Goal: Task Accomplishment & Management: Complete application form

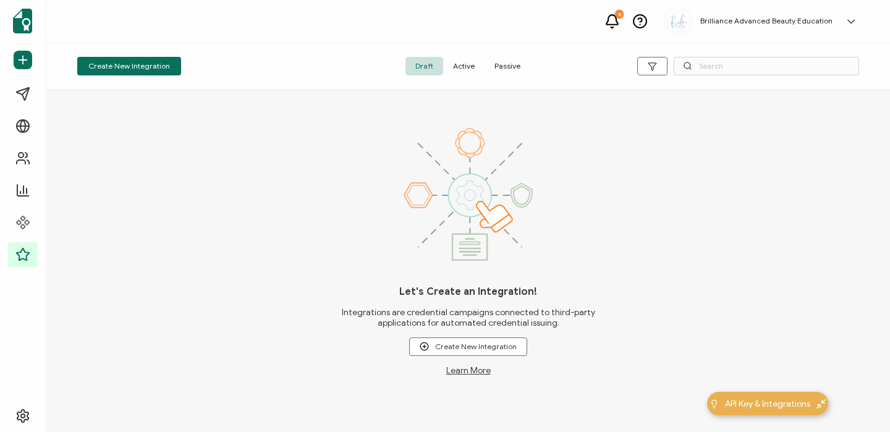
click at [458, 66] on span "Active" at bounding box center [463, 66] width 41 height 19
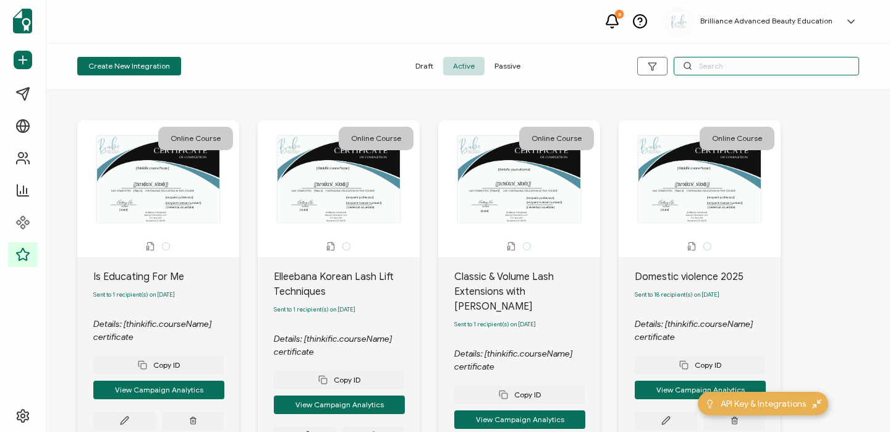
click at [698, 64] on input "text" at bounding box center [765, 66] width 185 height 19
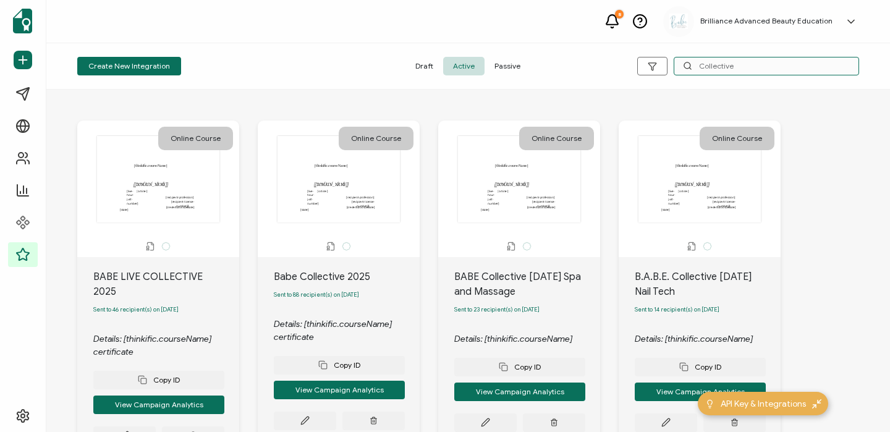
scroll to position [70, 0]
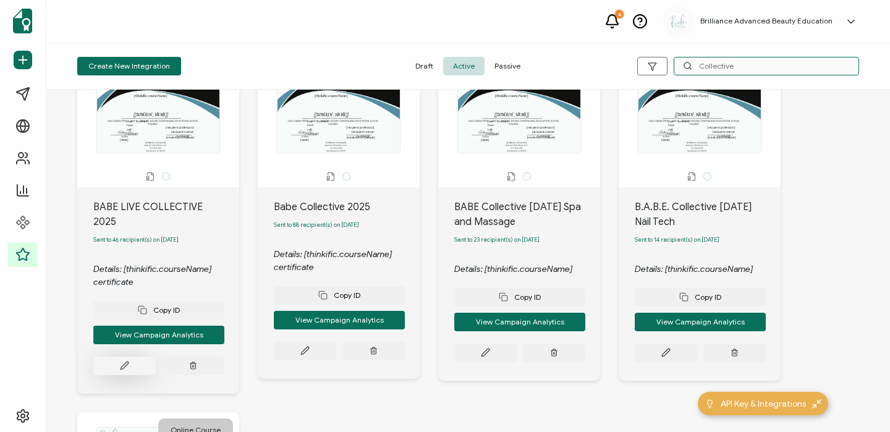
type input "Collective"
click at [133, 357] on button at bounding box center [124, 366] width 62 height 19
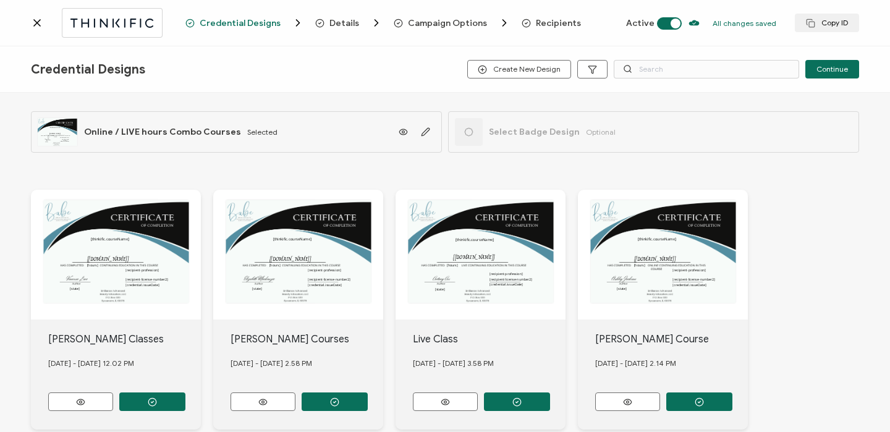
click at [560, 27] on span "Recipients" at bounding box center [558, 23] width 45 height 9
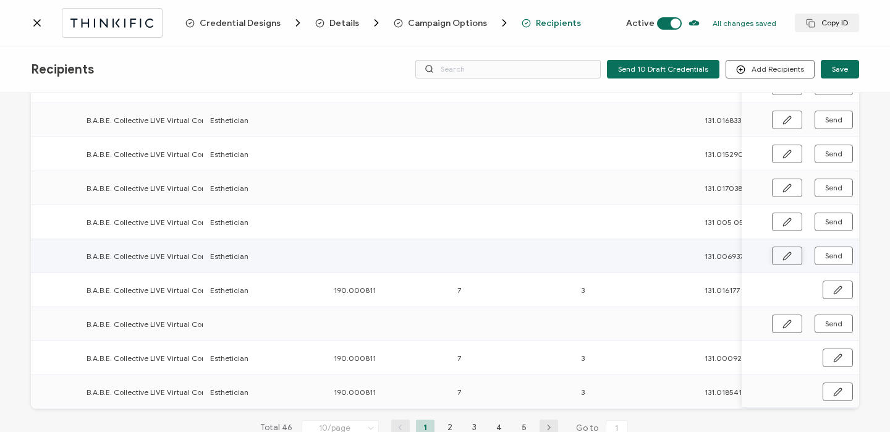
click at [775, 258] on button "button" at bounding box center [787, 256] width 30 height 19
click at [416, 252] on input "text" at bounding box center [388, 255] width 108 height 20
type input "1"
type input "19"
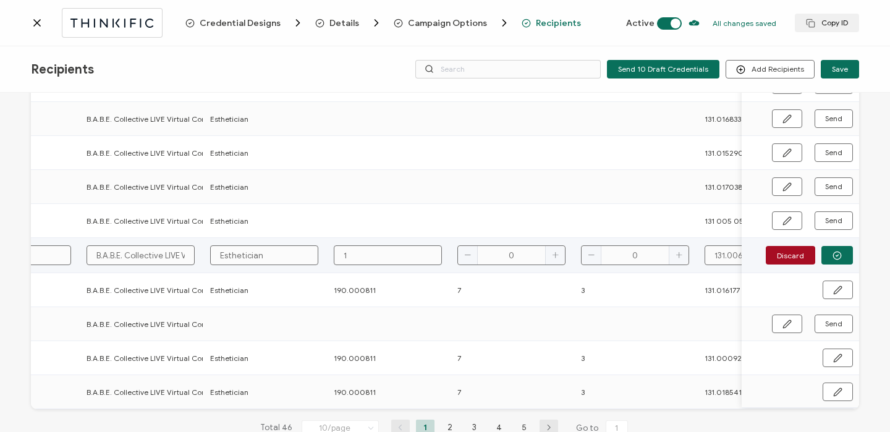
type input "19"
type input "190"
type input "190."
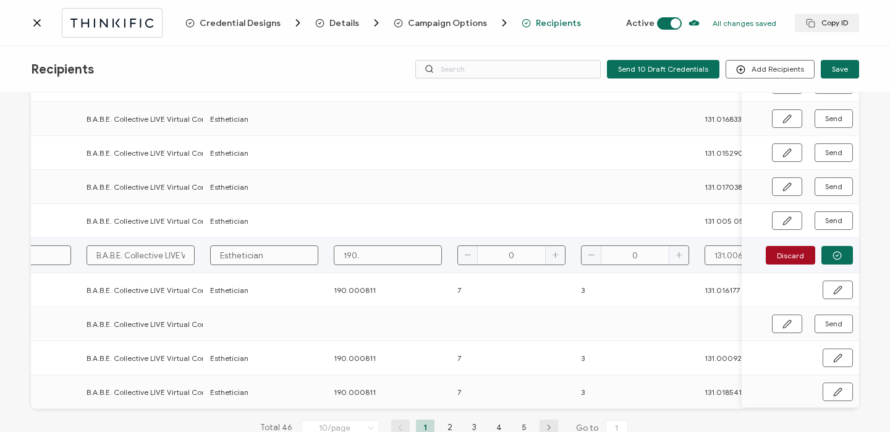
type input "190.0"
type input "190.00"
type input "190.000"
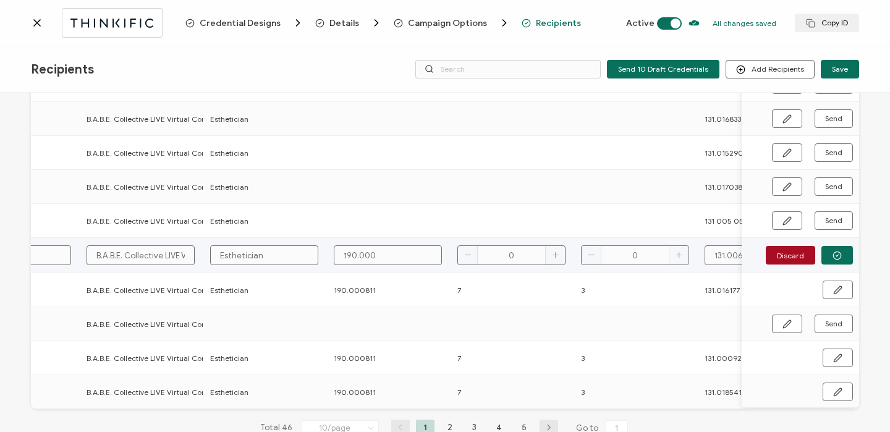
type input "190.000"
type input "190.0008"
type input "190.00081"
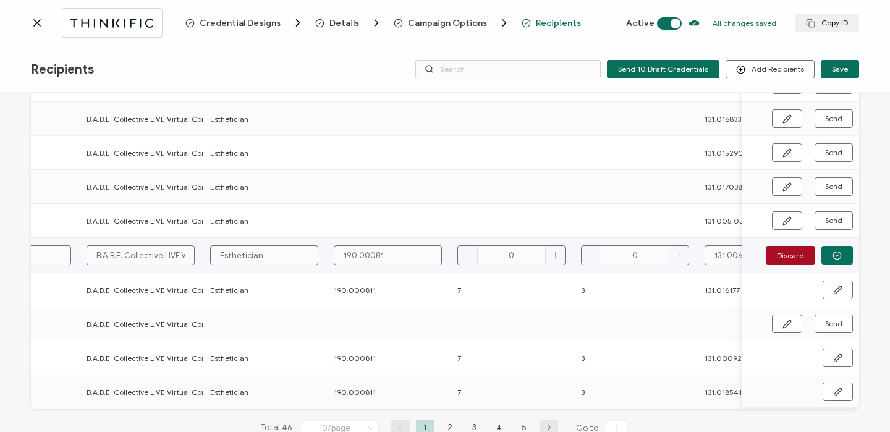
type input "190.000811"
type input "7"
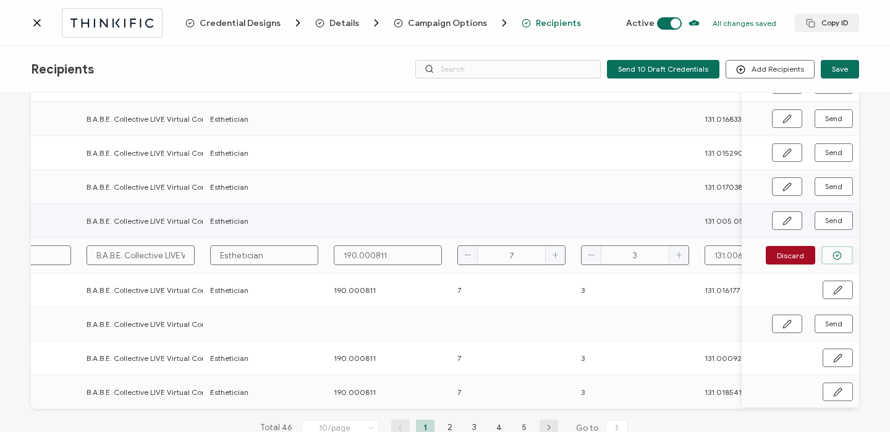
type input "3"
click at [832, 255] on icon "button" at bounding box center [836, 255] width 9 height 9
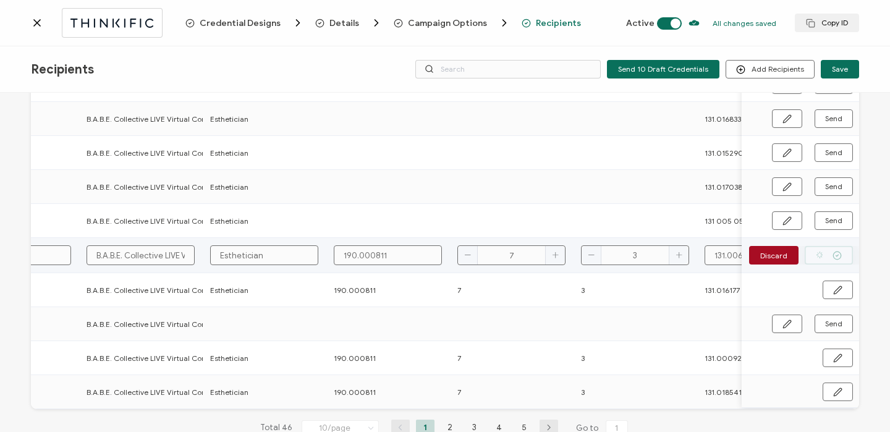
type input "3"
click at [829, 255] on span "Send" at bounding box center [833, 255] width 17 height 7
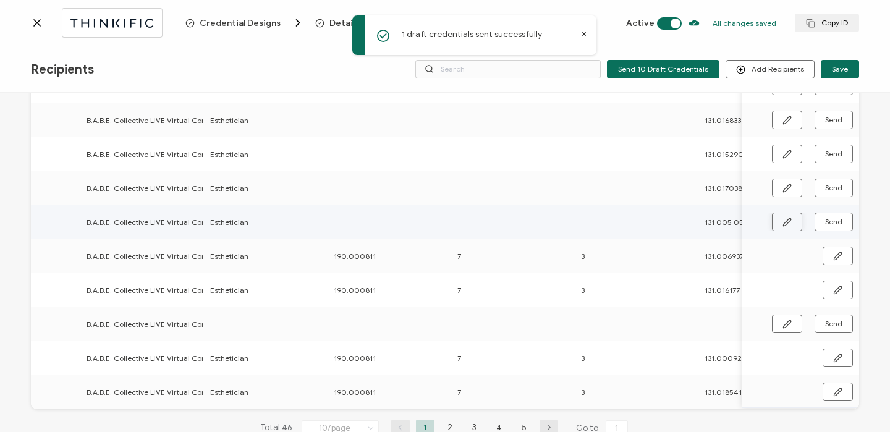
click at [782, 221] on icon "button" at bounding box center [786, 221] width 9 height 9
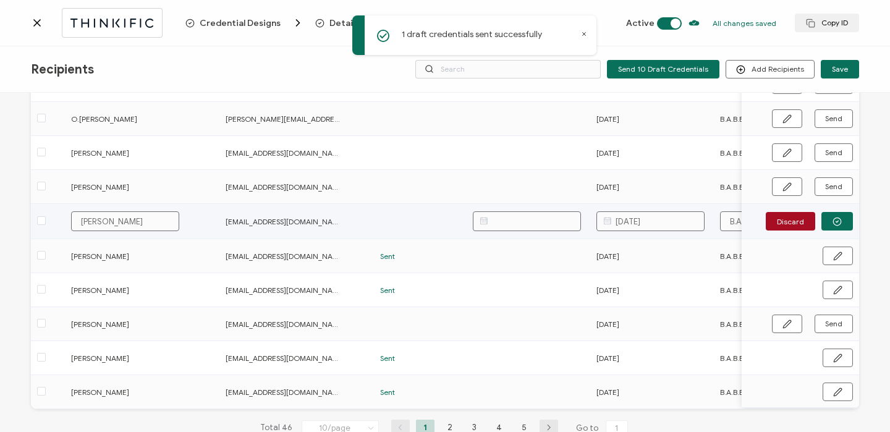
click at [543, 222] on input "text" at bounding box center [527, 221] width 108 height 20
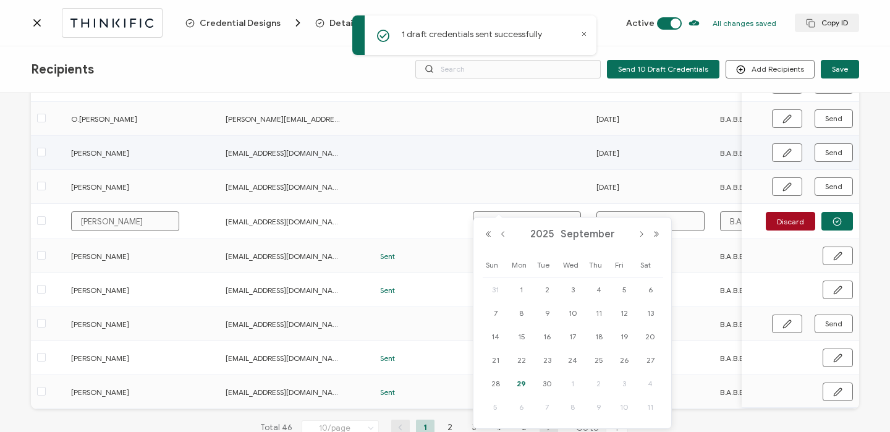
click at [557, 163] on td at bounding box center [528, 153] width 124 height 34
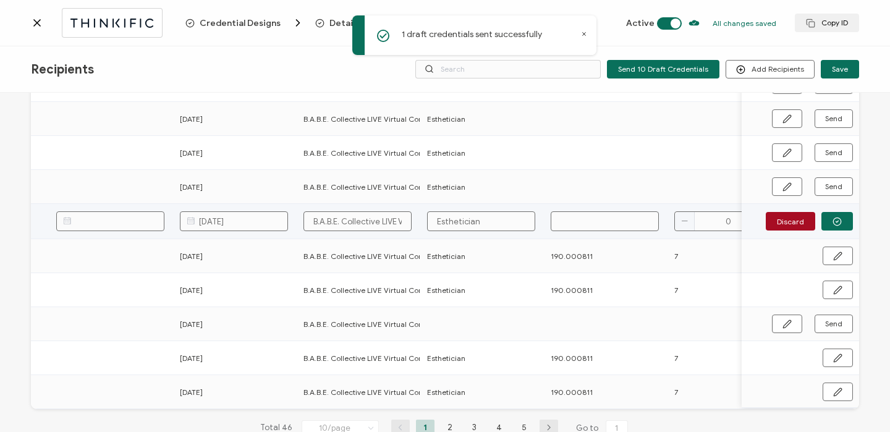
click at [619, 218] on input "text" at bounding box center [605, 221] width 108 height 20
type input "1"
type input "19"
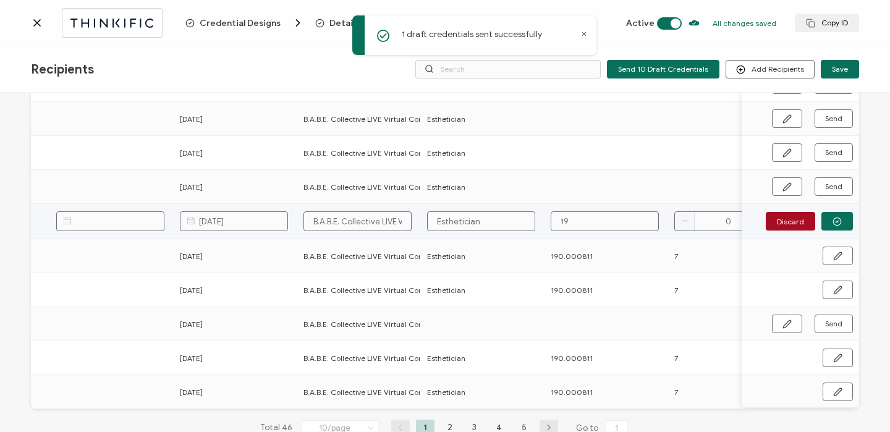
type input "190"
type input "190."
type input "190.0"
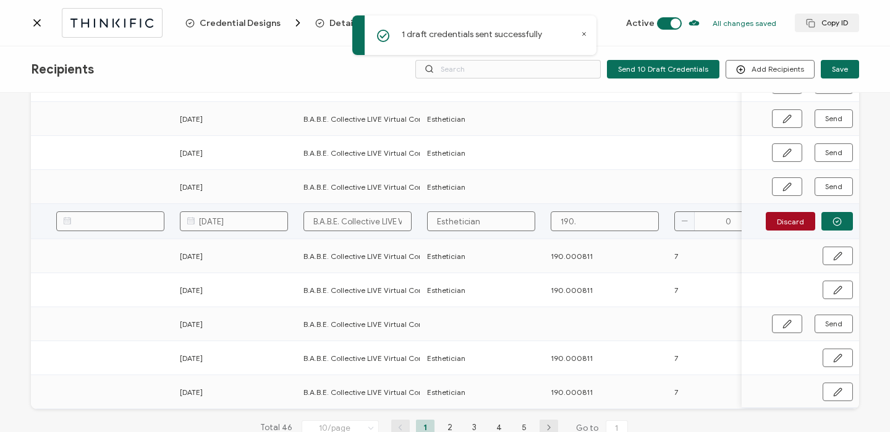
type input "190.0"
type input "190.00"
type input "190.000"
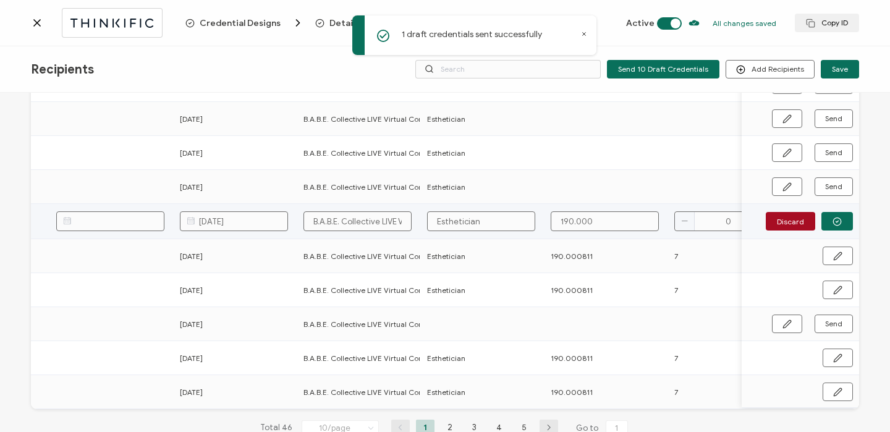
type input "190.0008"
type input "190.00081"
type input "190.000811"
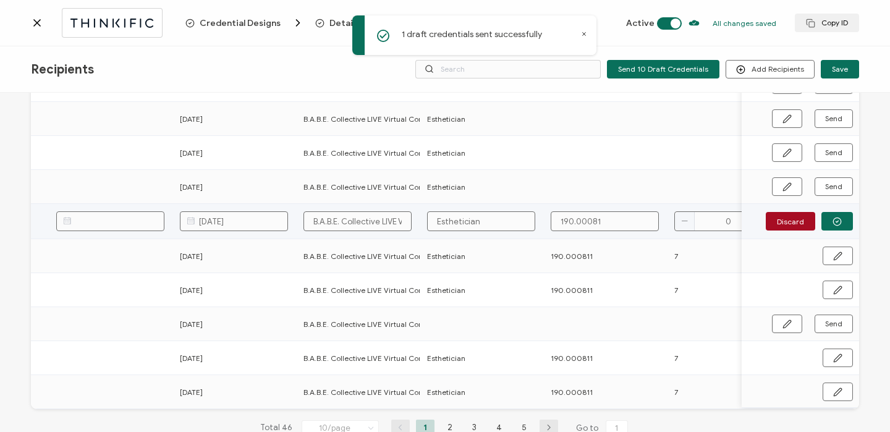
type input "190.000811"
type input "7"
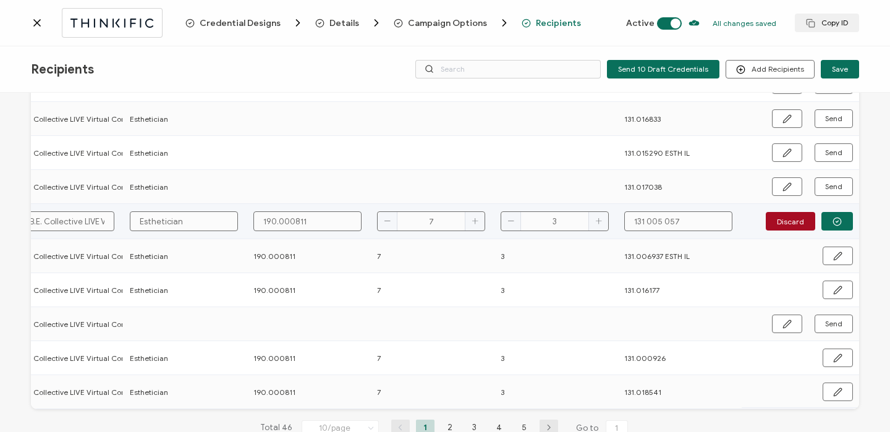
type input "3"
click at [645, 221] on input "131 005 057" at bounding box center [678, 221] width 108 height 20
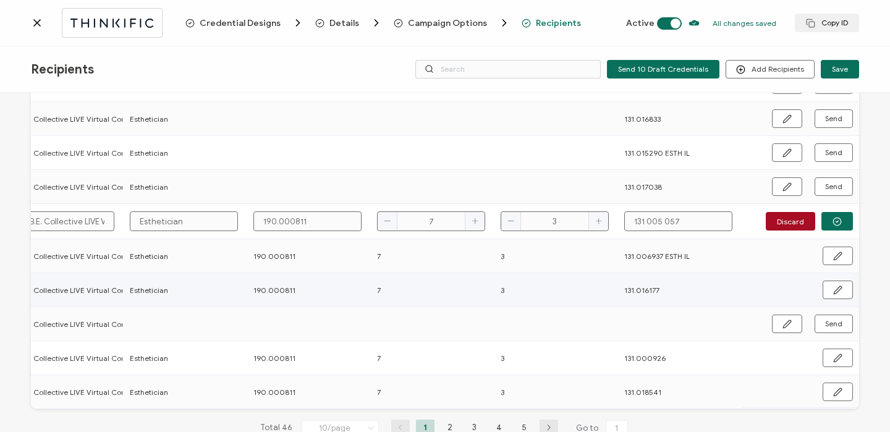
type input "131 .005 057"
type input "131.005 057"
type input "131.005057"
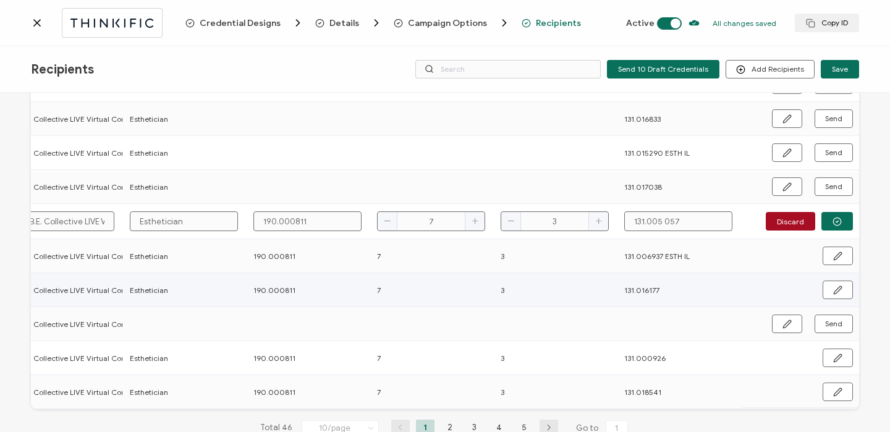
type input "131.005057"
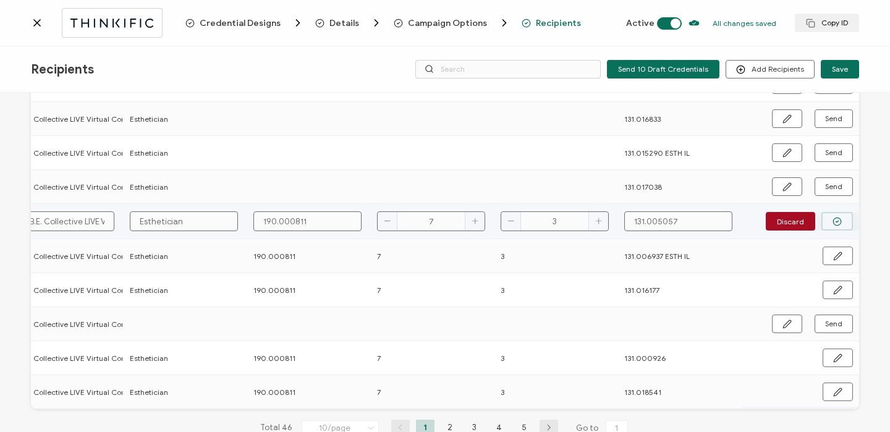
type input "131.005057"
click at [827, 222] on button "button" at bounding box center [837, 221] width 32 height 19
click at [827, 222] on span "Send" at bounding box center [833, 221] width 17 height 7
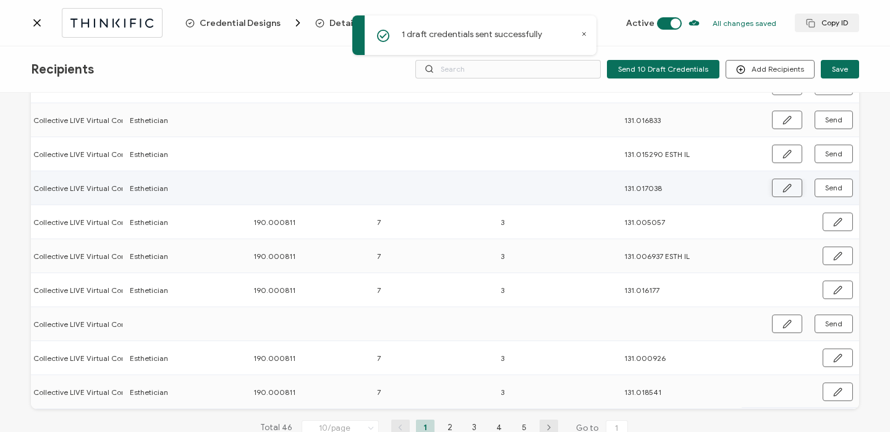
click at [784, 185] on icon "button" at bounding box center [786, 188] width 9 height 9
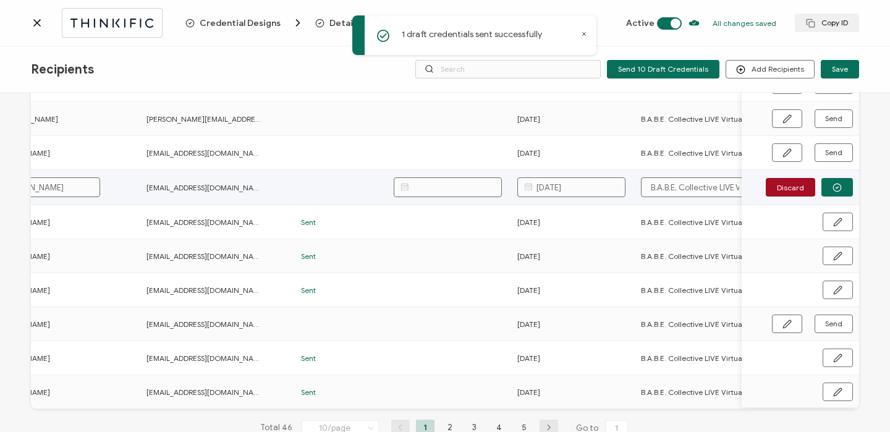
click at [548, 187] on input "[DATE]" at bounding box center [571, 187] width 108 height 20
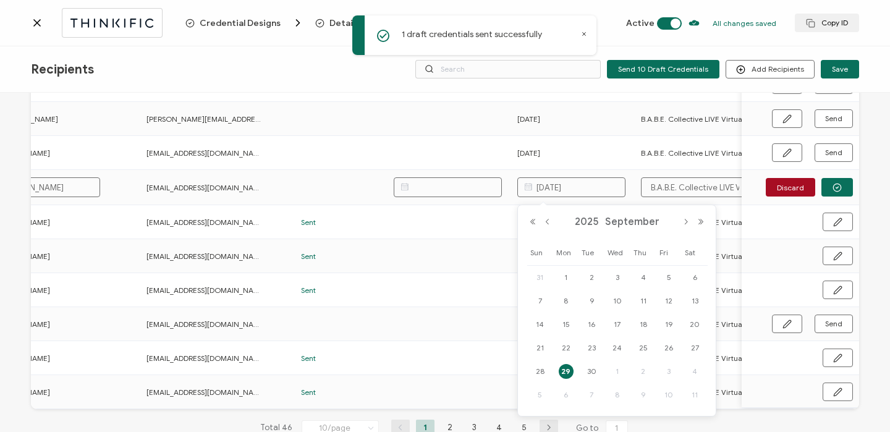
click at [564, 372] on span "29" at bounding box center [566, 371] width 15 height 15
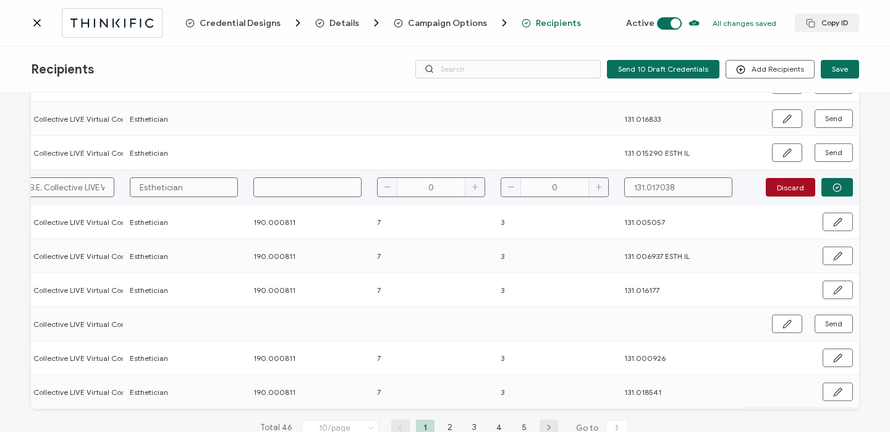
click at [323, 188] on input "text" at bounding box center [307, 187] width 108 height 20
type input "1"
type input "19"
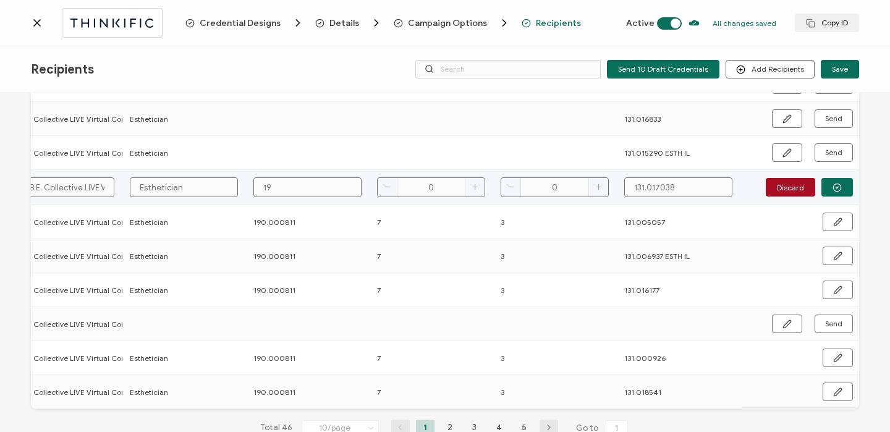
type input "190"
type input "190."
type input "190.0"
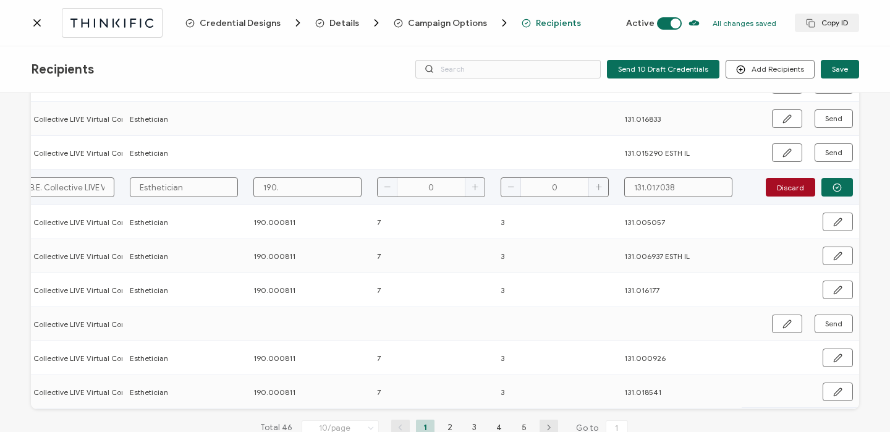
type input "190.0"
type input "190.00"
type input "190.000"
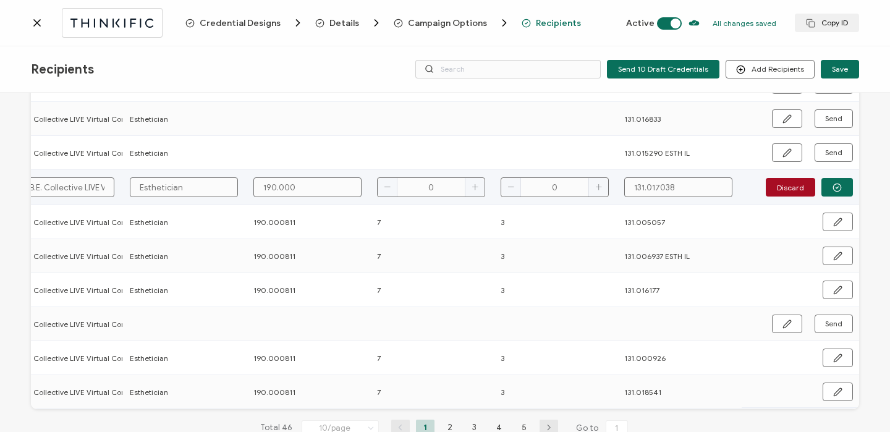
type input "190.0008"
type input "190.00081"
type input "190.000811"
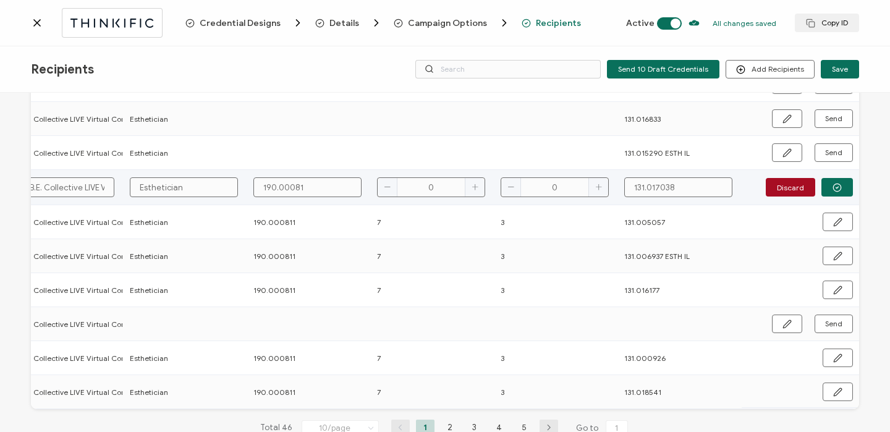
type input "190.000811"
type input "10"
click at [823, 187] on button "button" at bounding box center [837, 187] width 32 height 19
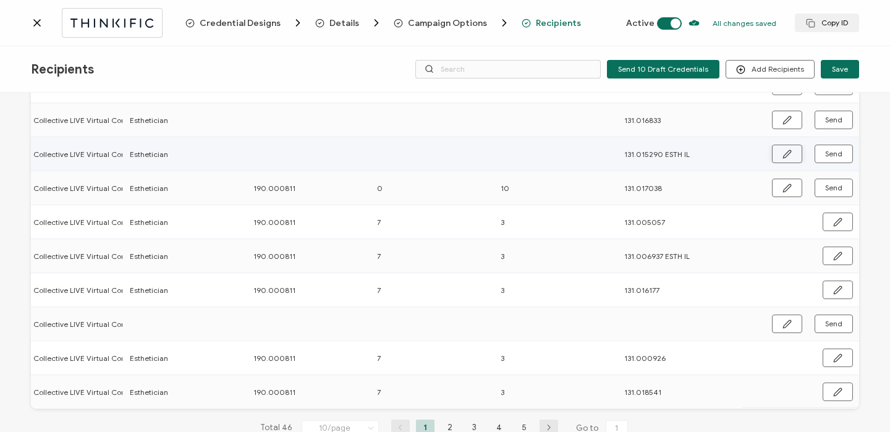
click at [782, 152] on icon "button" at bounding box center [786, 154] width 9 height 9
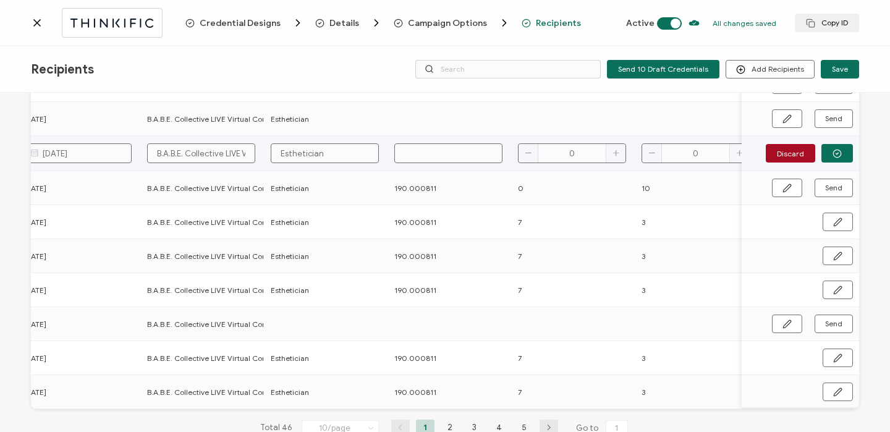
click at [455, 152] on input "text" at bounding box center [448, 153] width 108 height 20
type input "1"
type input "19"
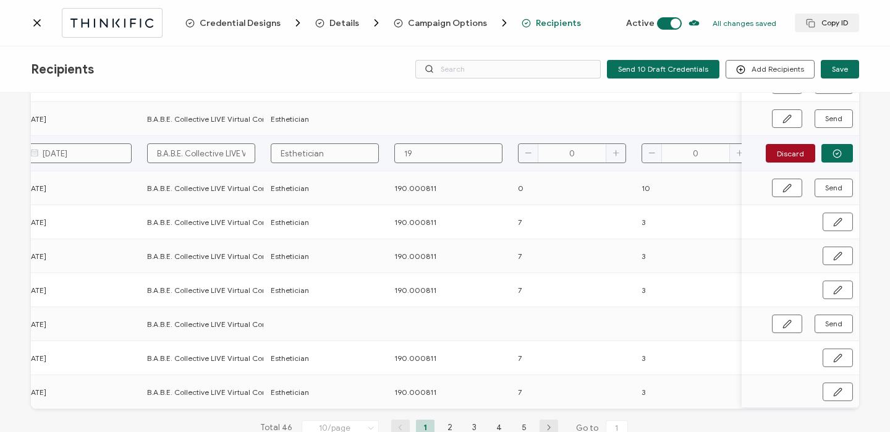
type input "190"
type input "190."
type input "190.0"
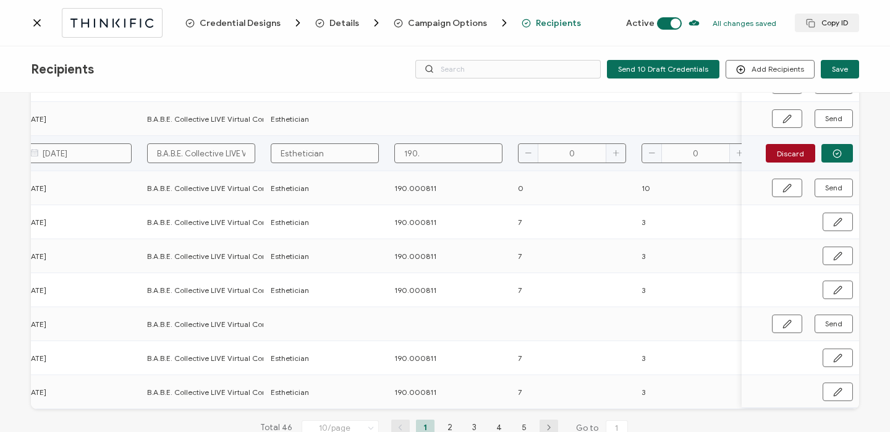
type input "190.0"
type input "190.00"
type input "190.000"
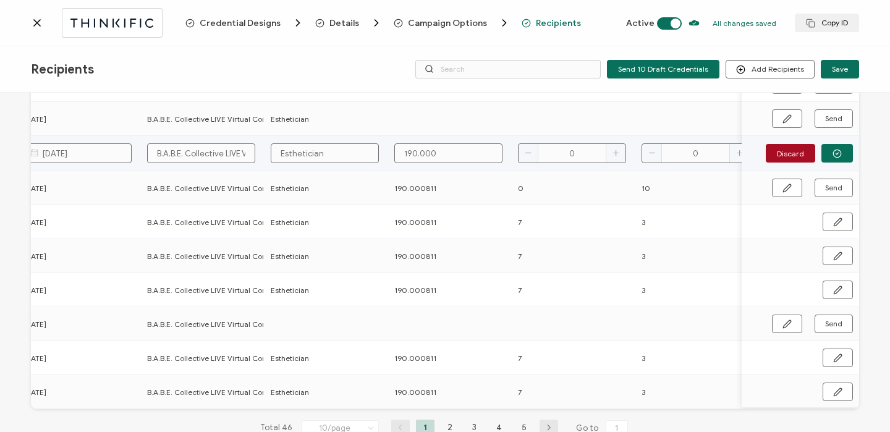
type input "190.0008"
type input "190.00081"
type input "190.000811"
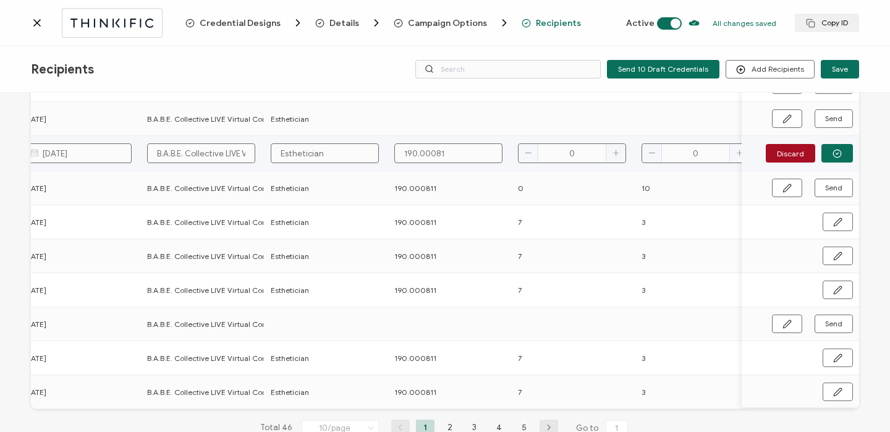
type input "190.000811"
type input "7"
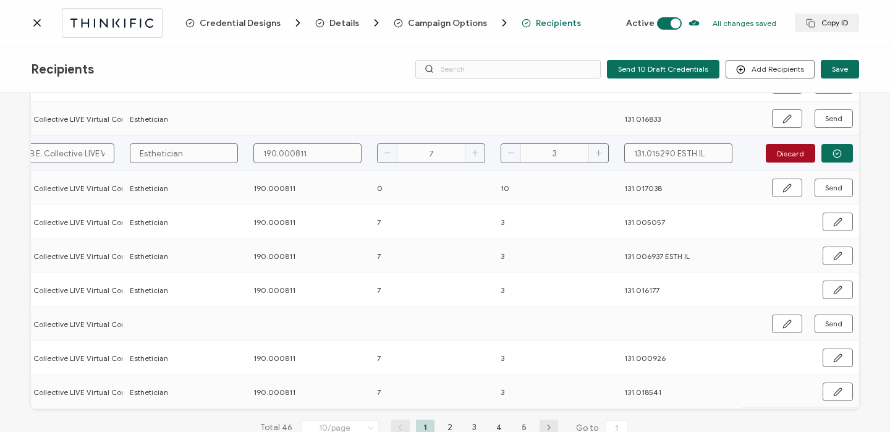
type input "3"
drag, startPoint x: 671, startPoint y: 154, endPoint x: 764, endPoint y: 153, distance: 93.3
click at [764, 153] on div "FULL NAME EMAIL Status Expiration Date Issue Date Thinkific Course Name Profess…" at bounding box center [445, 204] width 828 height 410
type input "131.015290"
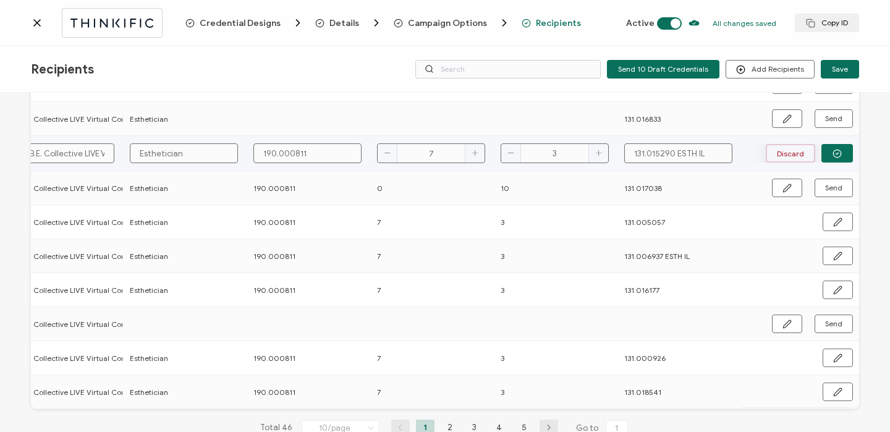
type input "131.015290"
click at [832, 151] on icon "button" at bounding box center [836, 153] width 9 height 9
click at [827, 153] on span "Send" at bounding box center [833, 153] width 17 height 7
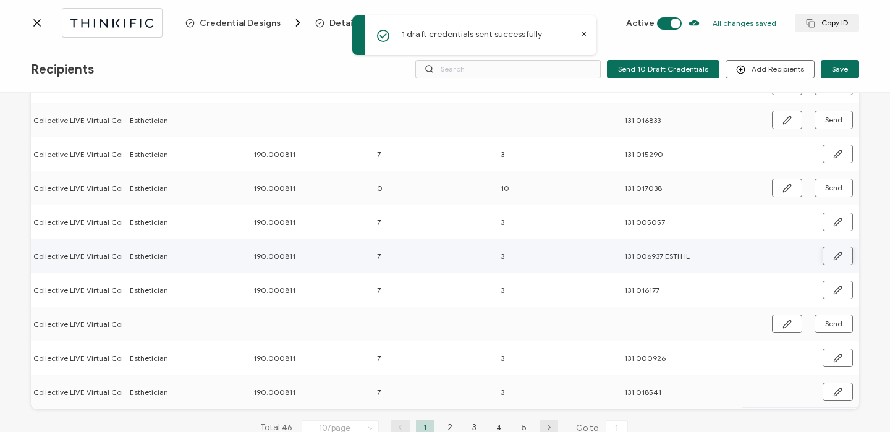
click at [827, 256] on button "button" at bounding box center [837, 256] width 30 height 19
click at [664, 256] on input "131.006937 ESTH IL" at bounding box center [678, 255] width 108 height 20
drag, startPoint x: 671, startPoint y: 257, endPoint x: 724, endPoint y: 261, distance: 52.6
click at [724, 261] on input "131.006937 ESTH IL" at bounding box center [678, 255] width 108 height 20
type input "131.006937"
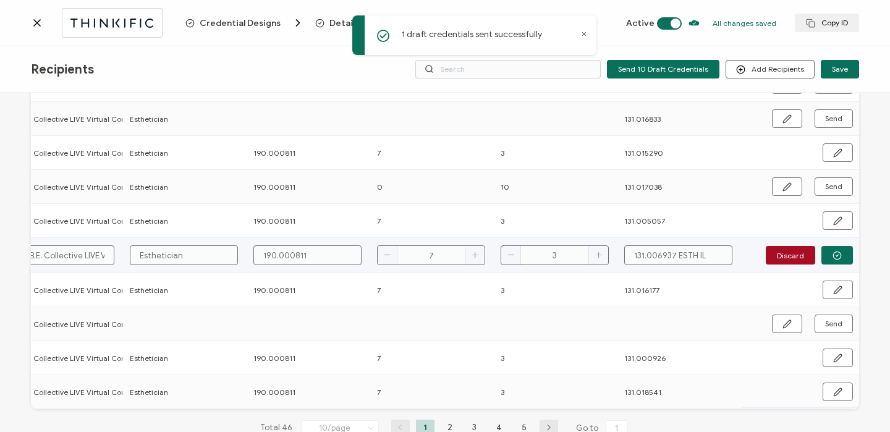
type input "131.006937"
click at [833, 253] on circle "button" at bounding box center [837, 255] width 8 height 8
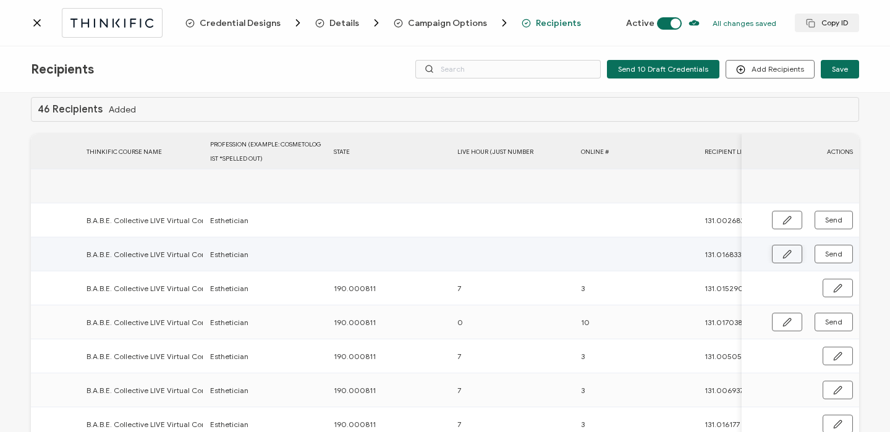
click at [774, 253] on button "button" at bounding box center [787, 254] width 30 height 19
click at [397, 257] on input "text" at bounding box center [388, 255] width 108 height 20
type input "1"
type input "19"
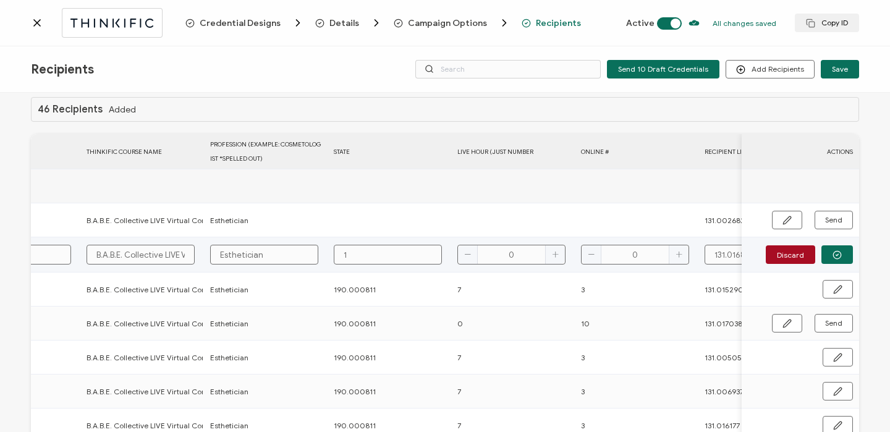
type input "19"
type input "190"
type input "190."
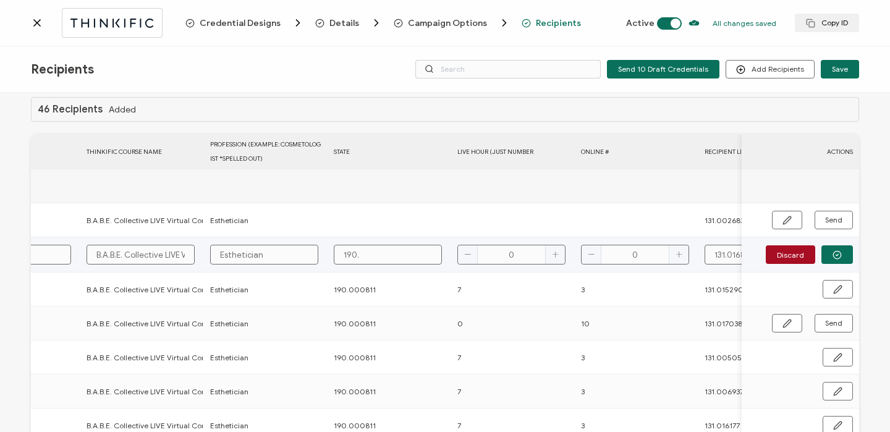
type input "190.0"
type input "190.00"
type input "190.000"
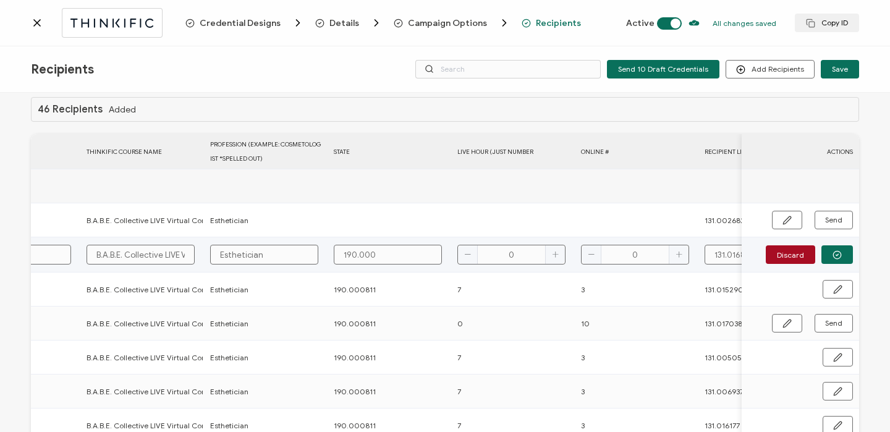
type input "190.000"
type input "190.0008"
type input "190.00081"
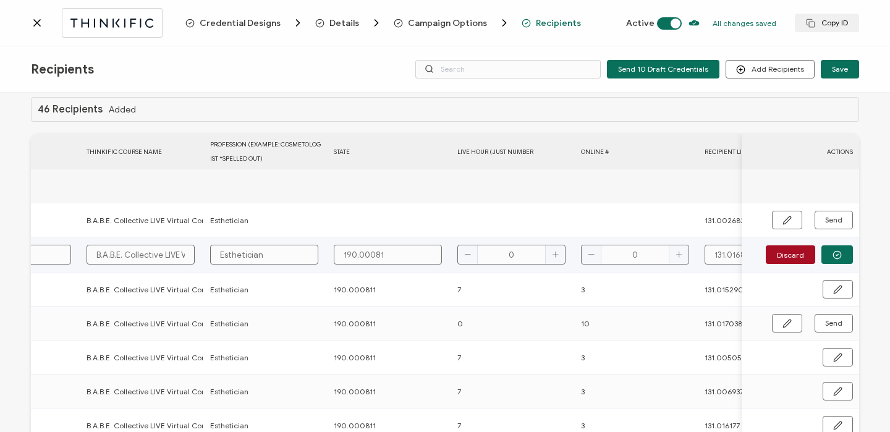
type input "190.000811"
type input "7"
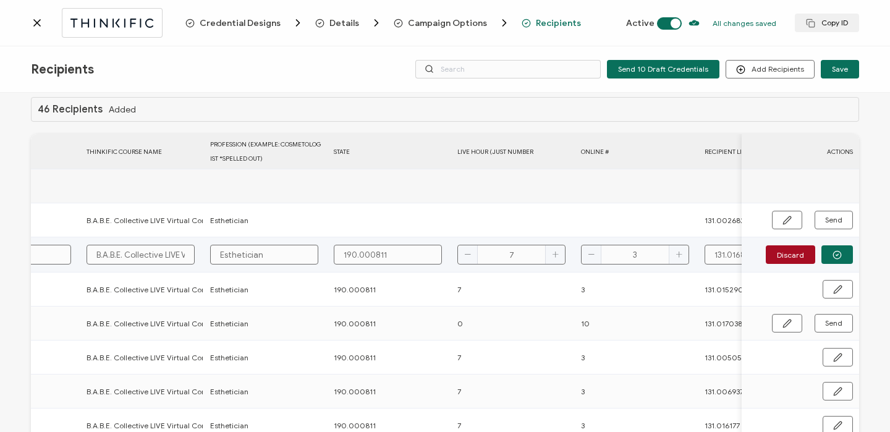
type input "3"
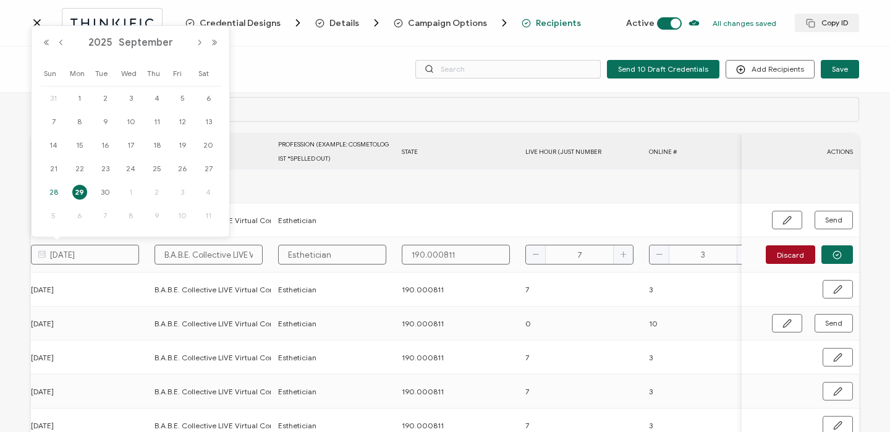
click at [48, 189] on span "28" at bounding box center [53, 192] width 15 height 15
type input "[DATE]"
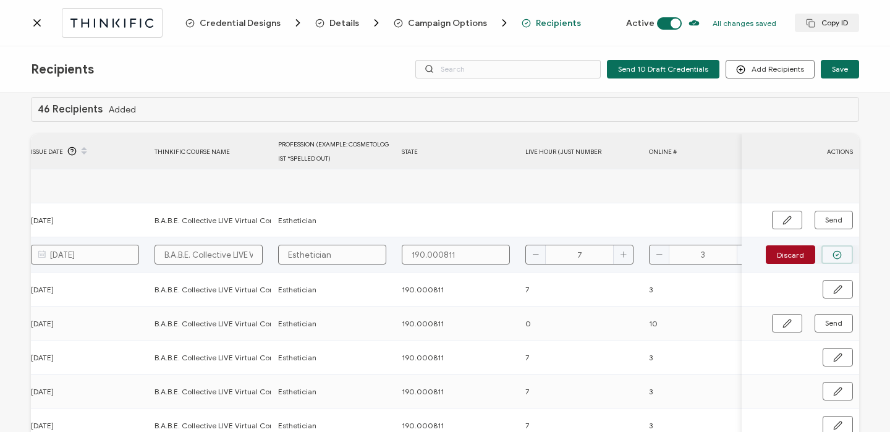
click at [833, 251] on icon "button" at bounding box center [836, 254] width 9 height 9
click at [833, 251] on span "Send" at bounding box center [833, 253] width 17 height 7
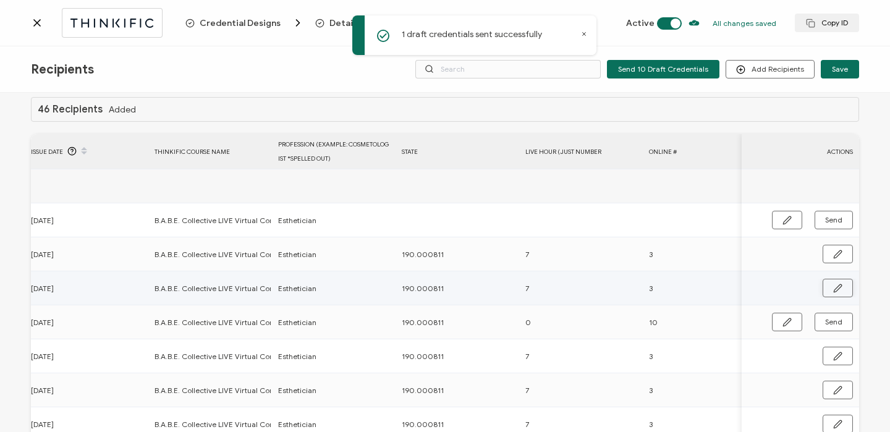
click at [837, 285] on icon "button" at bounding box center [837, 288] width 9 height 9
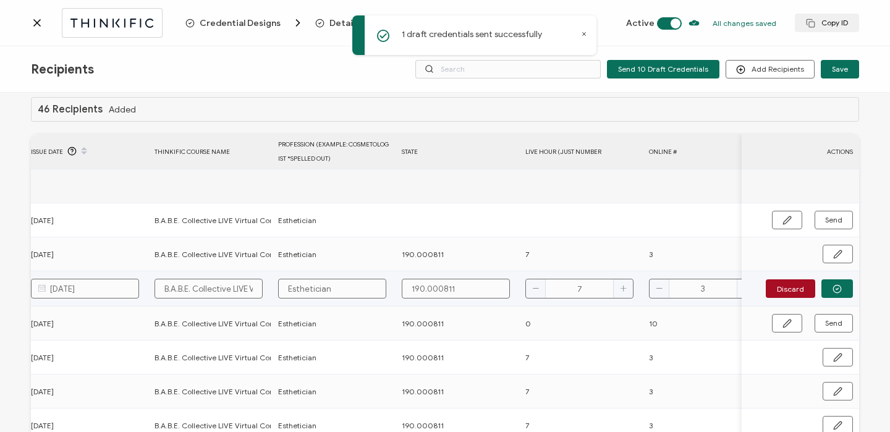
click at [65, 287] on input "[DATE]" at bounding box center [85, 289] width 108 height 20
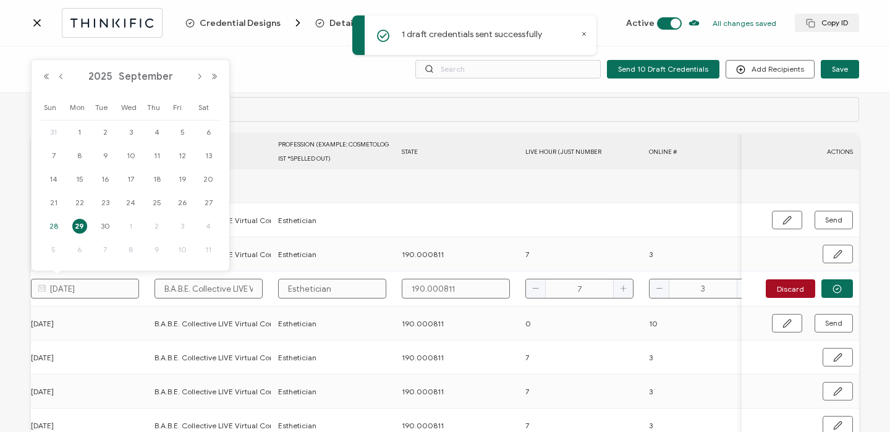
click at [54, 223] on span "28" at bounding box center [53, 226] width 15 height 15
type input "[DATE]"
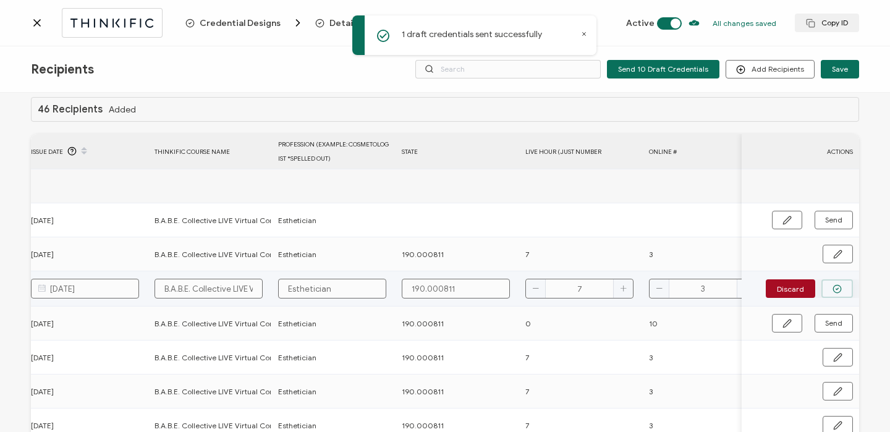
click at [829, 295] on button "button" at bounding box center [837, 288] width 32 height 19
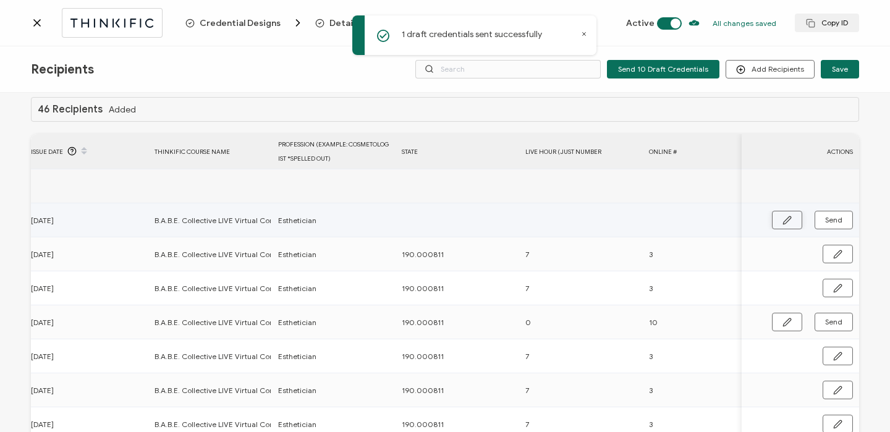
click at [791, 219] on button "button" at bounding box center [787, 220] width 30 height 19
click at [482, 217] on input "text" at bounding box center [456, 221] width 108 height 20
type input "1"
type input "19"
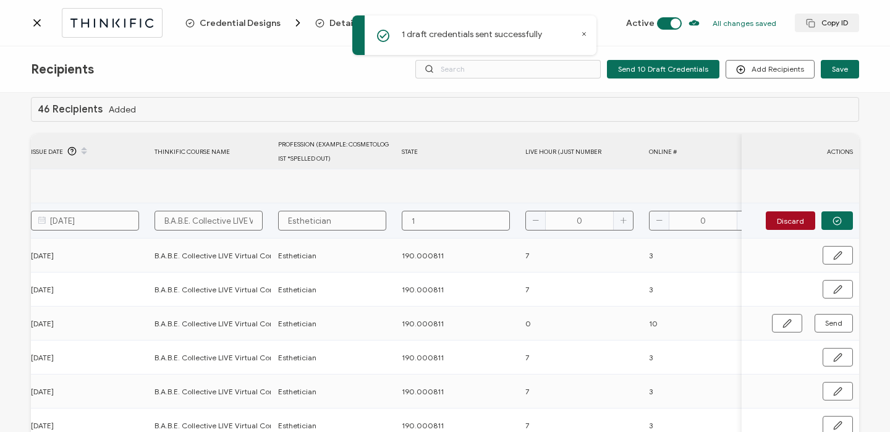
type input "19"
type input "190"
type input "190."
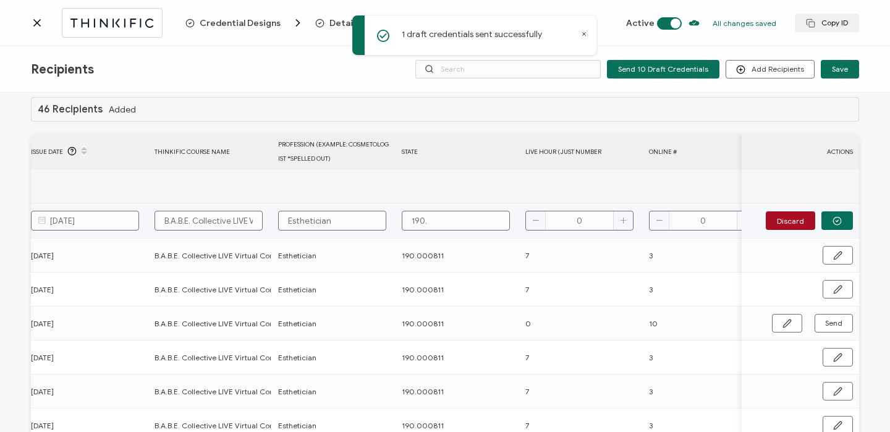
type input "190.0"
type input "190.00"
type input "190.000"
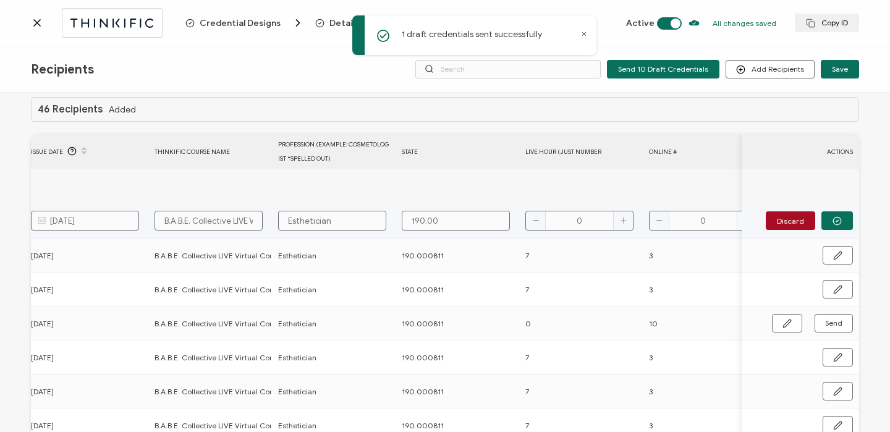
type input "190.000"
type input "190.0008"
type input "190.00081"
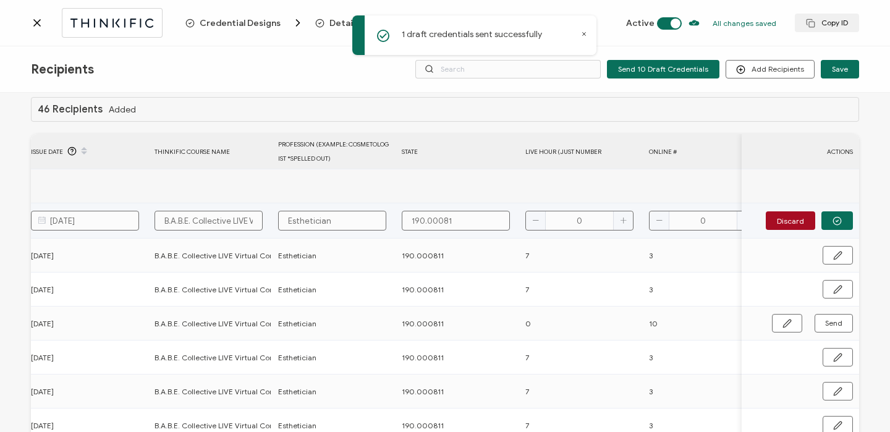
type input "190.000811"
type input "7"
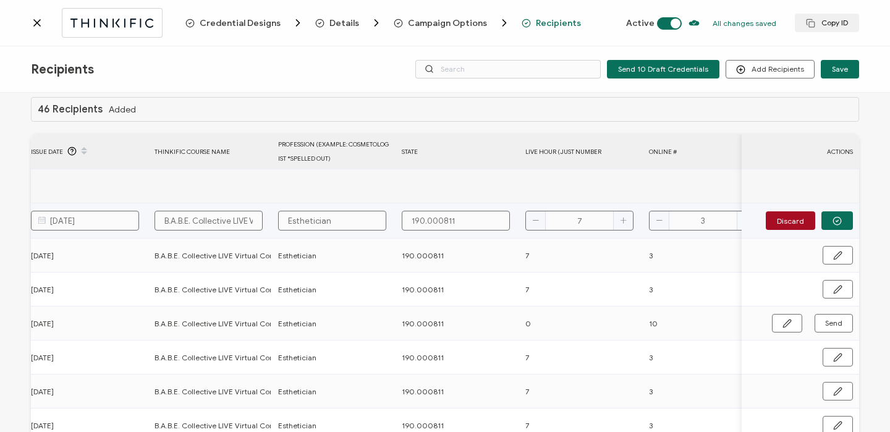
type input "3"
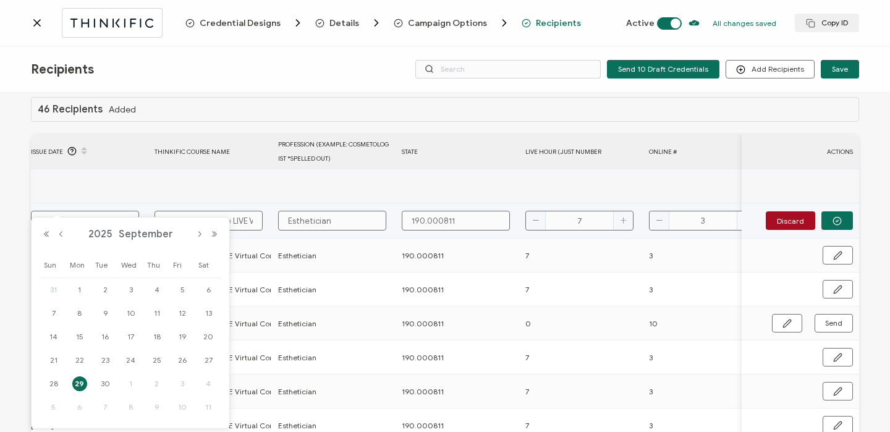
click at [103, 216] on input "[DATE]" at bounding box center [85, 221] width 108 height 20
click at [58, 384] on span "28" at bounding box center [53, 383] width 15 height 15
type input "[DATE]"
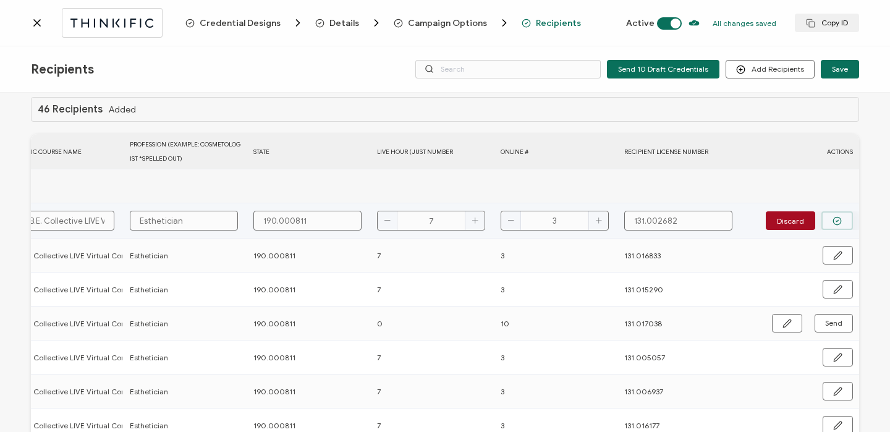
click at [822, 216] on button "button" at bounding box center [837, 220] width 32 height 19
click at [833, 221] on span "Send" at bounding box center [833, 219] width 17 height 7
